Goal: Browse casually

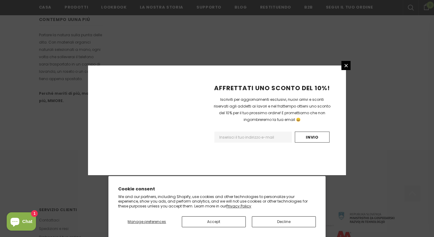
scroll to position [387, 0]
